Goal: Transaction & Acquisition: Purchase product/service

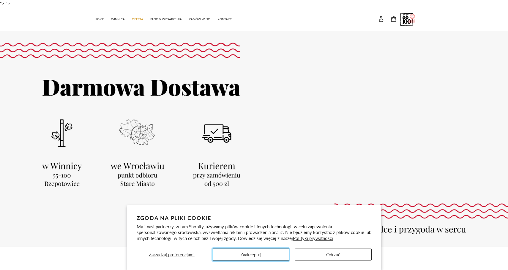
click at [263, 254] on button "Zaakceptuj" at bounding box center [251, 254] width 76 height 12
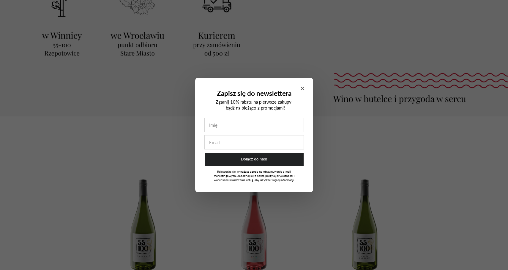
scroll to position [138, 0]
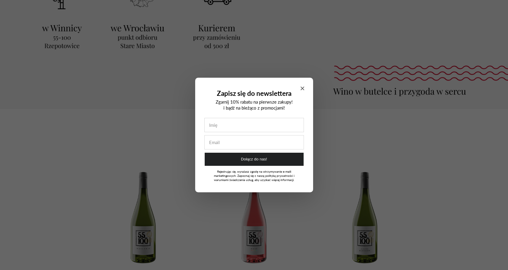
click at [305, 88] on div "Zapisz się do newslettera Zgarnij 10% rabatu na pierwsze zakupy! i bądź na bież…" at bounding box center [254, 135] width 118 height 115
click at [304, 87] on div "Zapisz się do newslettera Zgarnij 10% rabatu na pierwsze zakupy! i bądź na bież…" at bounding box center [254, 135] width 118 height 115
click at [303, 87] on icon "Close modal" at bounding box center [303, 88] width 4 height 4
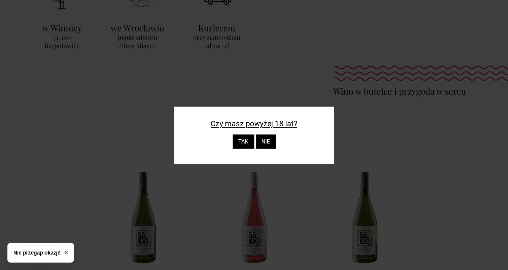
click at [236, 141] on div "TAK" at bounding box center [243, 141] width 22 height 14
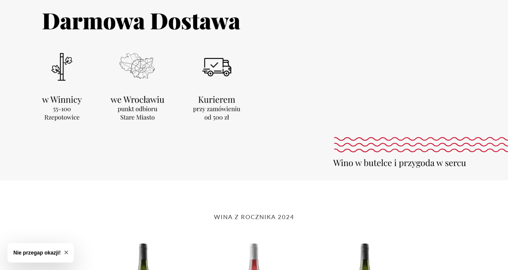
scroll to position [14, 0]
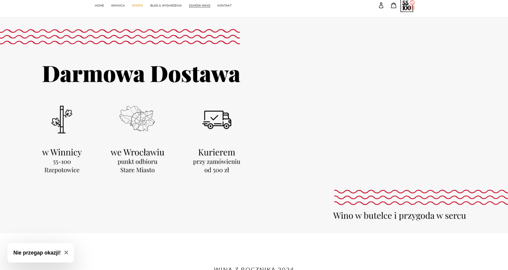
click at [134, 124] on div at bounding box center [254, 125] width 508 height 216
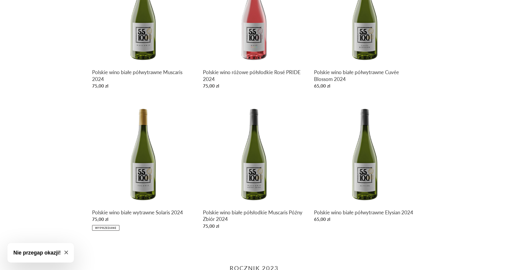
scroll to position [419, 0]
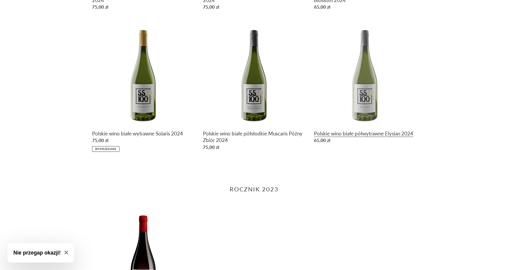
click at [361, 100] on link "Polskie wino białe półwytrawne Elysian 2024" at bounding box center [365, 84] width 102 height 123
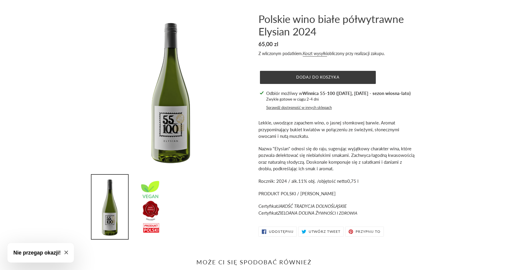
scroll to position [28, 0]
